Goal: Task Accomplishment & Management: Manage account settings

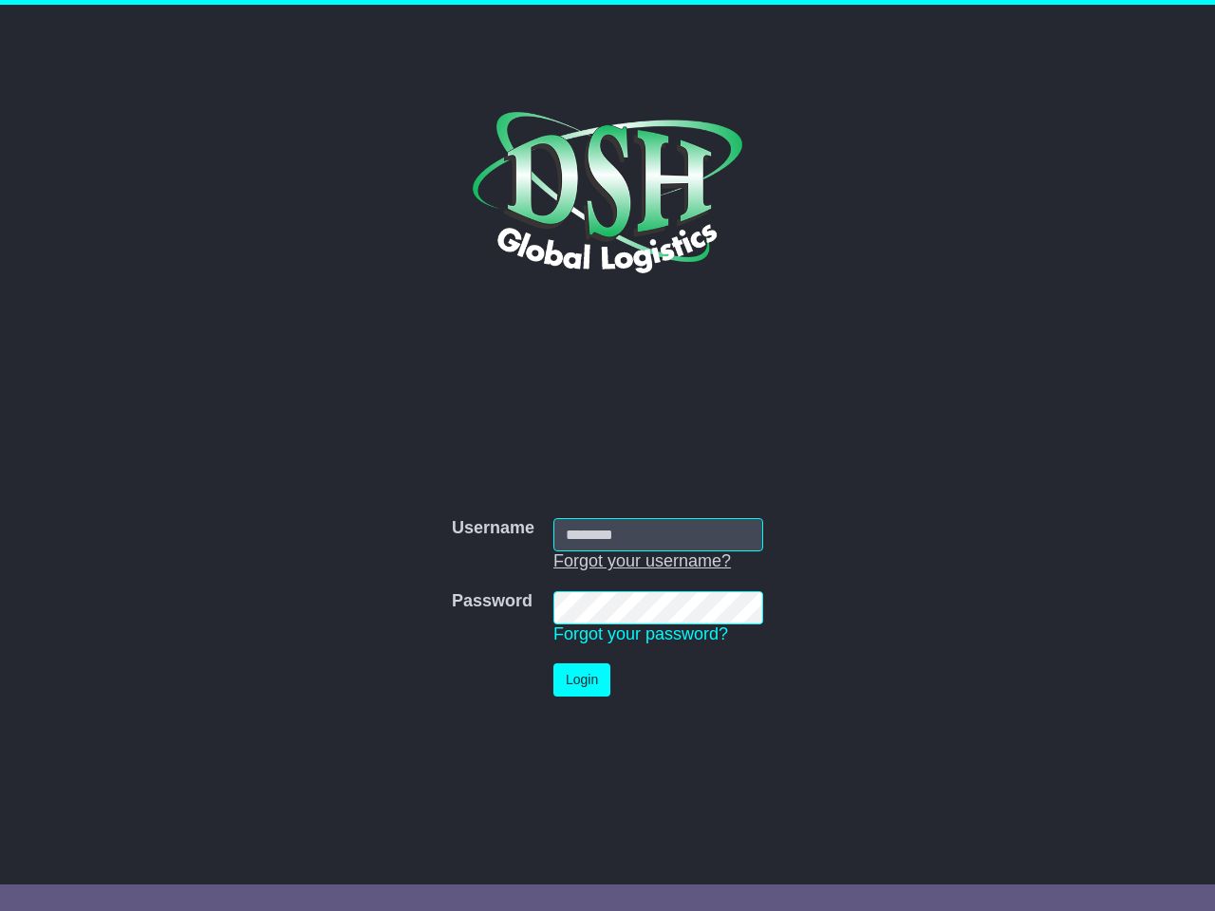
click at [641, 561] on link "Forgot your username?" at bounding box center [641, 560] width 177 height 19
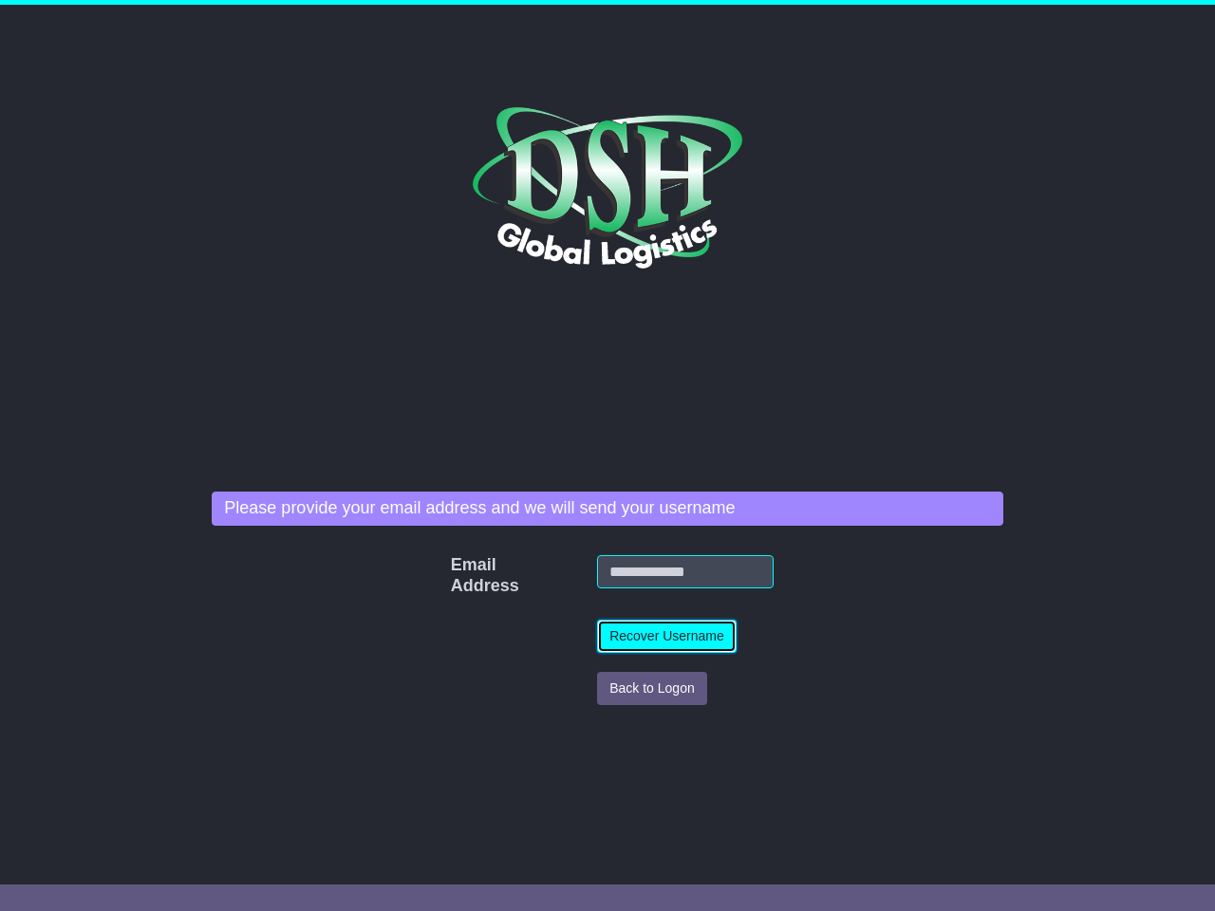
click at [640, 634] on button "Recover Username" at bounding box center [666, 636] width 139 height 33
click at [597, 679] on button "Back to Logon" at bounding box center [652, 688] width 110 height 33
